Goal: Information Seeking & Learning: Learn about a topic

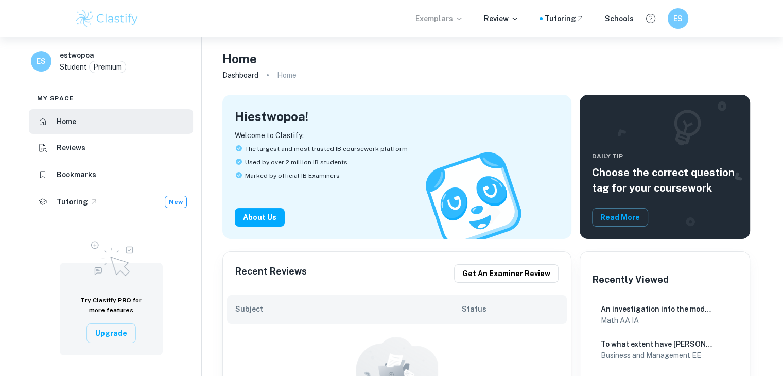
click at [391, 21] on p "Exemplars" at bounding box center [439, 18] width 48 height 11
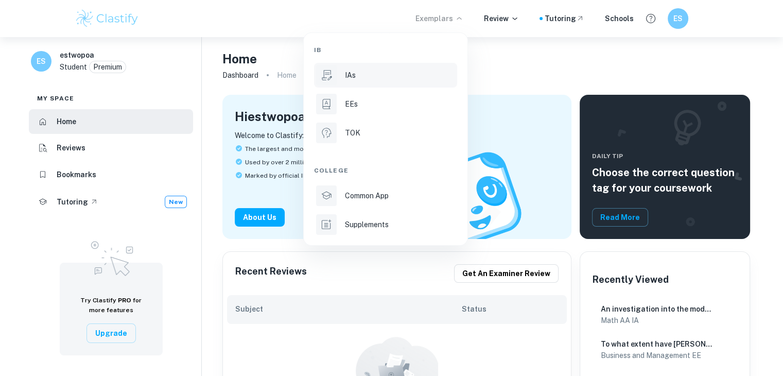
click at [352, 77] on p "IAs" at bounding box center [350, 74] width 11 height 11
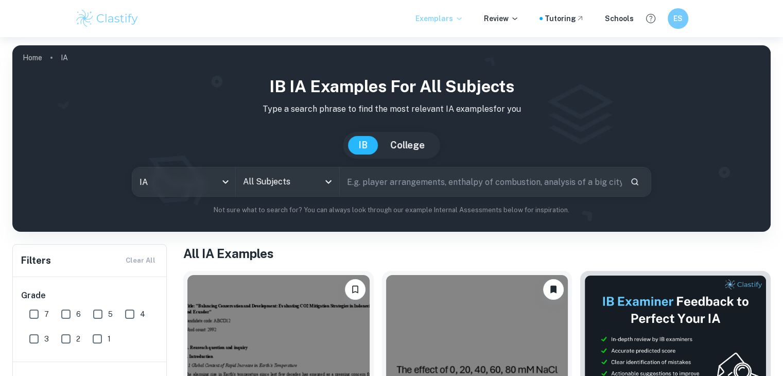
click at [325, 180] on icon "Open" at bounding box center [328, 182] width 12 height 12
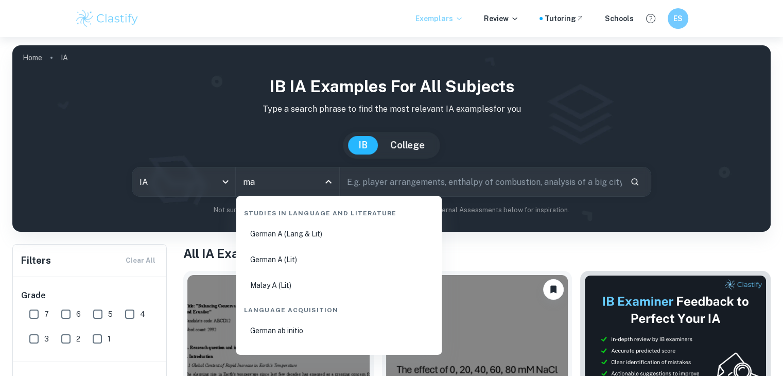
type input "m"
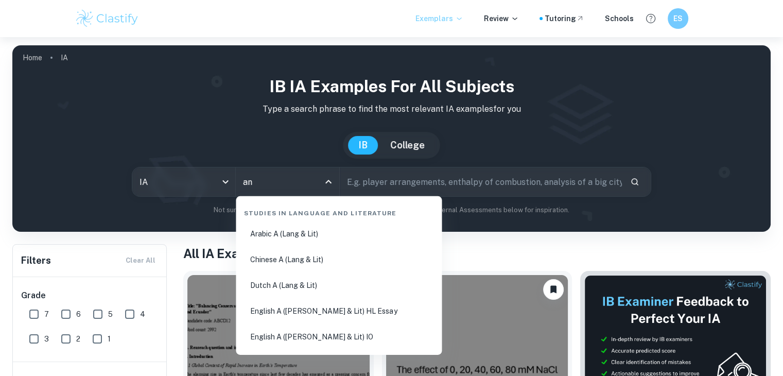
type input "a"
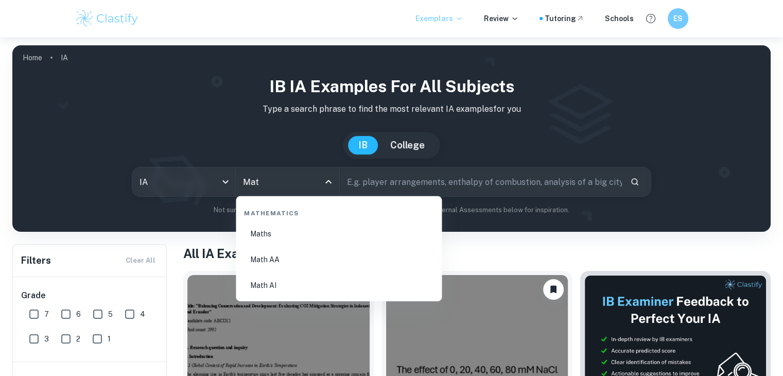
click at [283, 253] on li "Math AA" at bounding box center [339, 260] width 198 height 24
type input "Math AA"
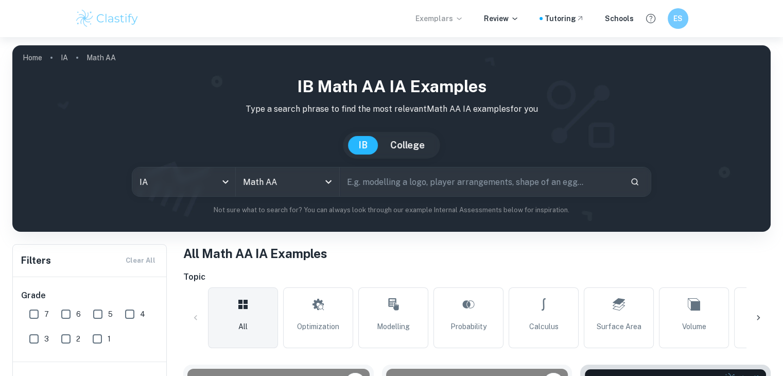
scroll to position [51, 0]
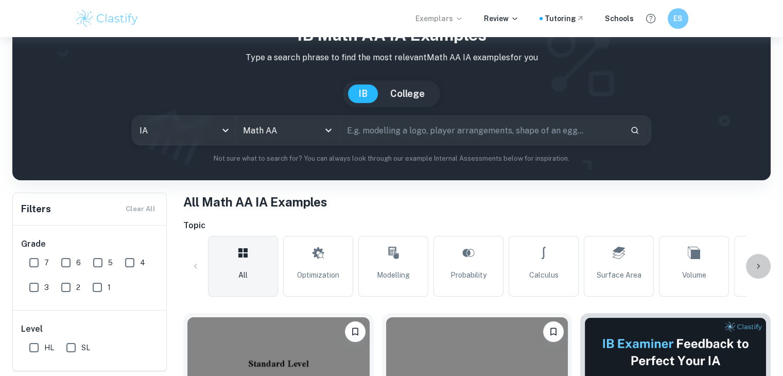
click at [391, 266] on icon at bounding box center [758, 266] width 10 height 10
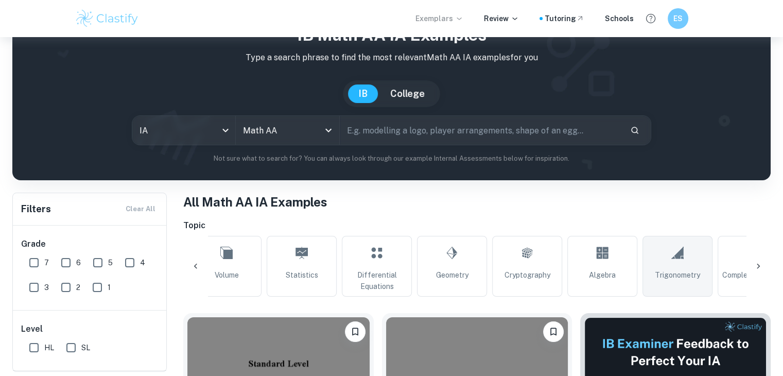
scroll to position [0, 483]
